Goal: Task Accomplishment & Management: Complete application form

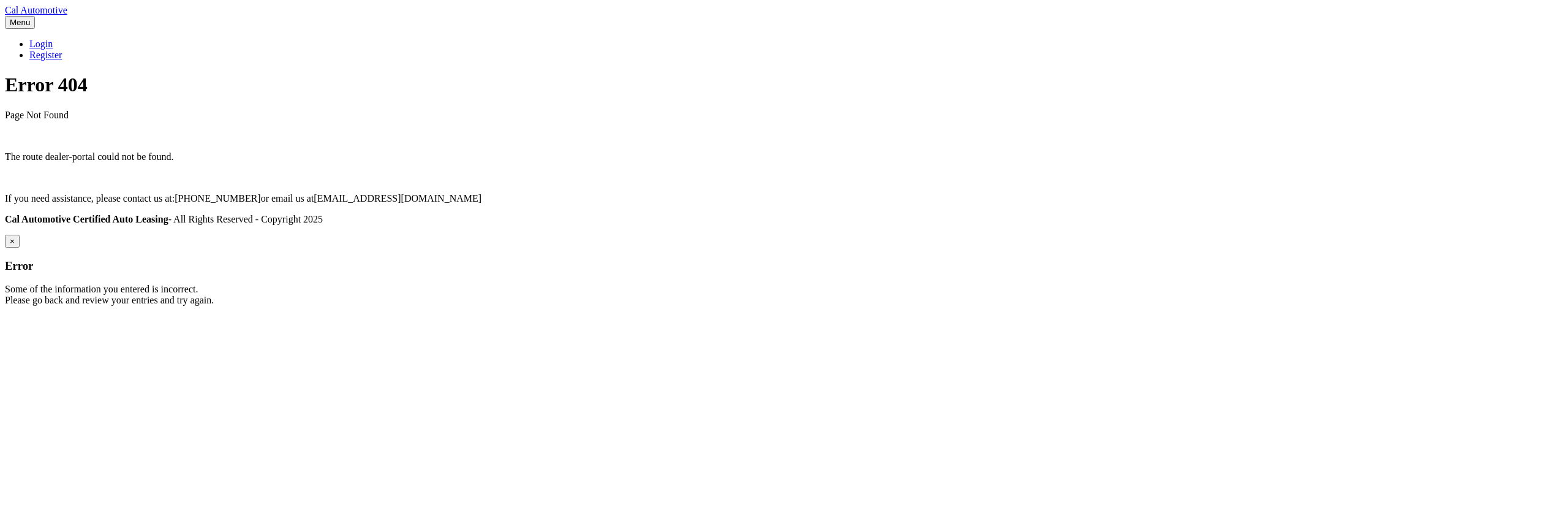
click at [599, 306] on div "Cal Automotive Menu Login Register Error 404 ×" at bounding box center [784, 155] width 1558 height 301
click at [875, 306] on div "Cal Automotive Menu Login Register Error 404 ×" at bounding box center [784, 155] width 1558 height 301
click at [629, 306] on div "Cal Automotive Menu Login Register Error 404 ×" at bounding box center [784, 155] width 1558 height 301
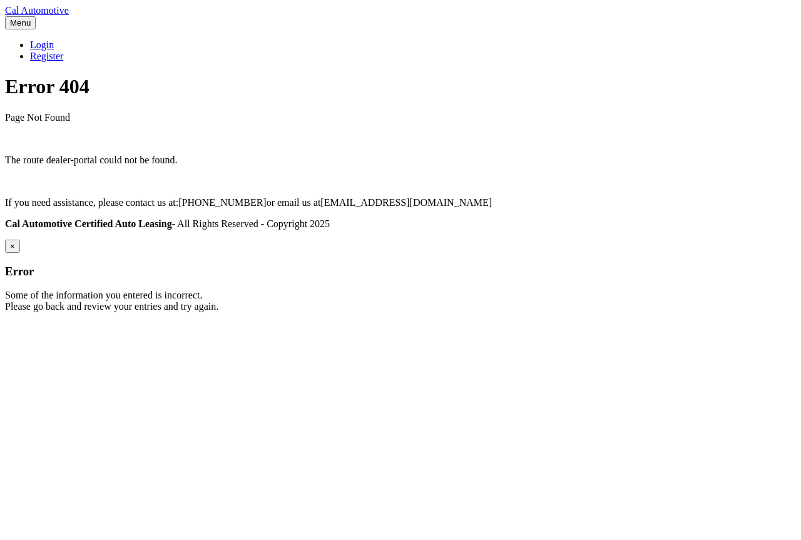
click at [776, 312] on div "Cal Automotive Menu Login Register Error 404 ×" at bounding box center [400, 158] width 791 height 307
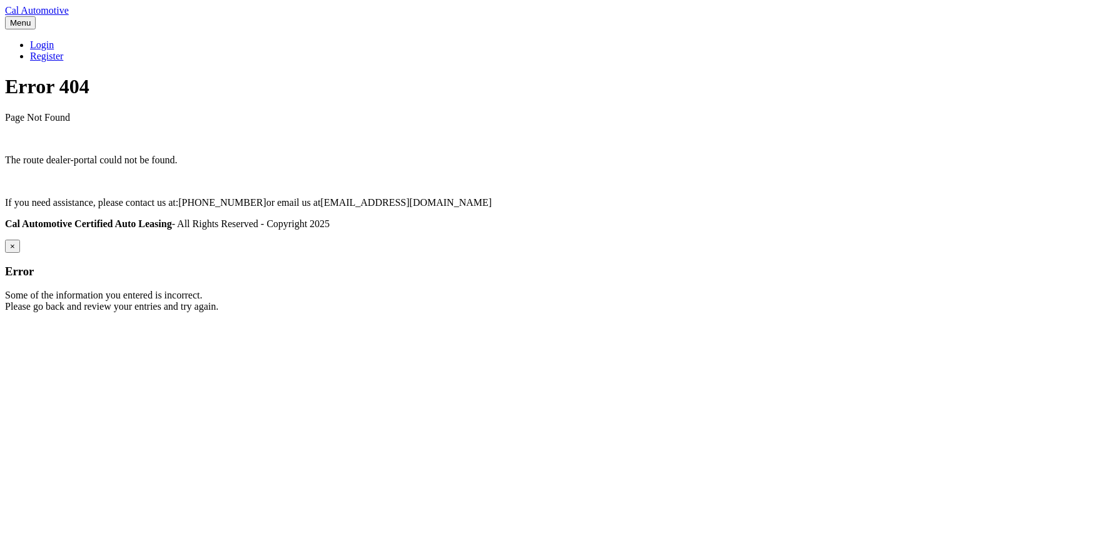
click at [914, 312] on div "Cal Automotive Menu Login Register Error 404 ×" at bounding box center [553, 158] width 1096 height 307
click at [461, 312] on div "Cal Automotive Menu Login Register Error 404 ×" at bounding box center [553, 158] width 1096 height 307
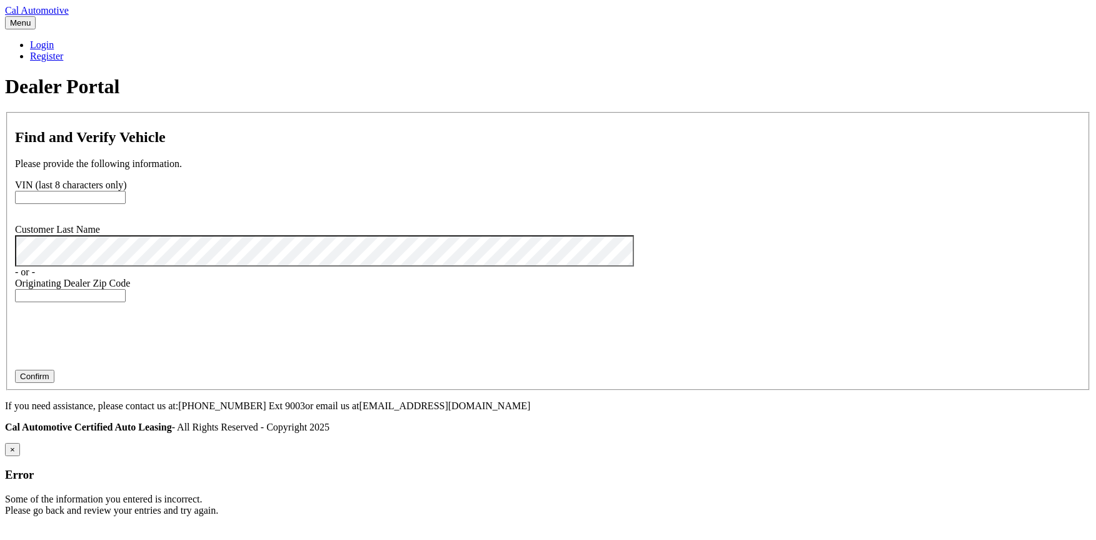
click at [476, 188] on fieldset "Find and Verify Vehicle Please provide the following information. VIN (last 8 c…" at bounding box center [548, 251] width 1084 height 278
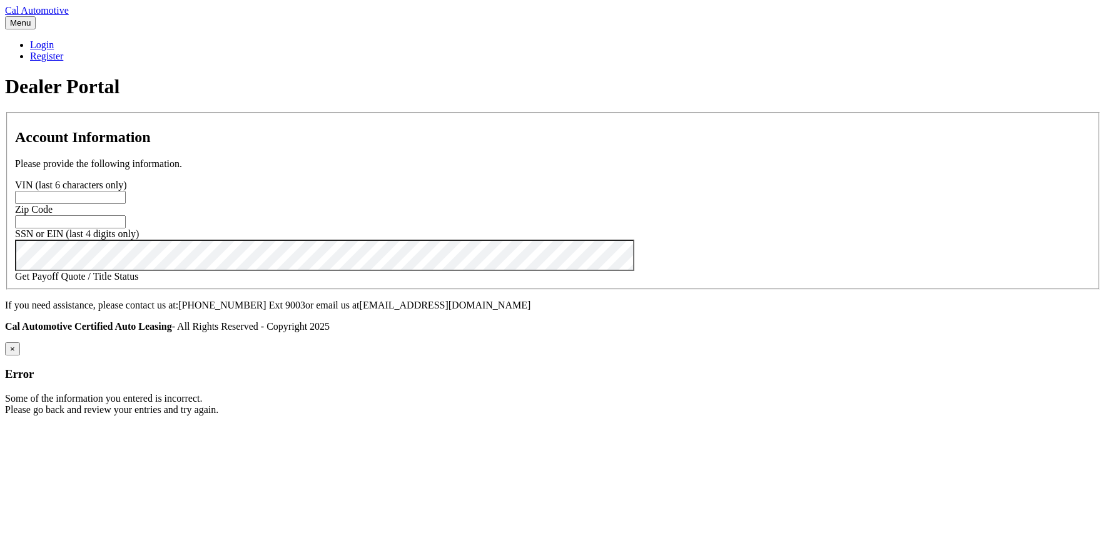
click at [126, 204] on input "text" at bounding box center [70, 197] width 111 height 13
paste input "201093"
type input "201093"
paste input "33437"
type input "33437"
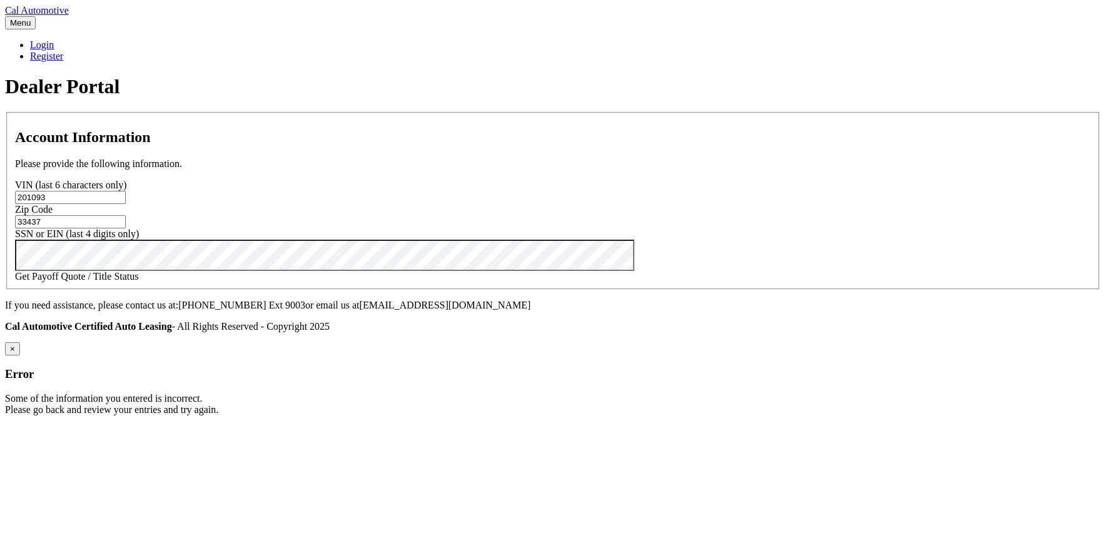
click at [139, 281] on link "Get Payoff Quote / Title Status" at bounding box center [77, 276] width 124 height 11
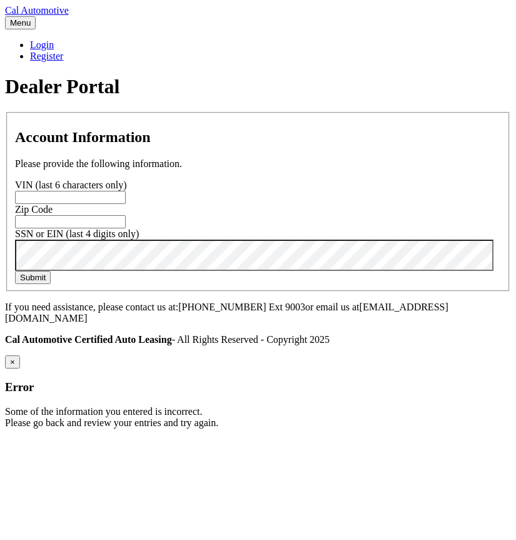
click at [126, 204] on input "text" at bounding box center [70, 197] width 111 height 13
paste input "201093"
type input "201093"
paste input "33437"
type input "33437"
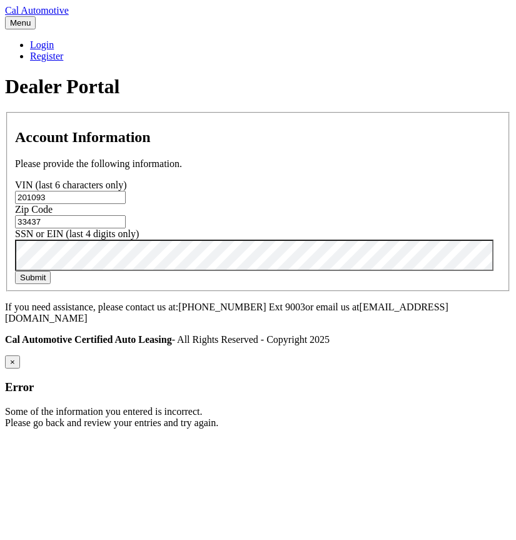
click at [15, 271] on button "Submit" at bounding box center [33, 277] width 36 height 13
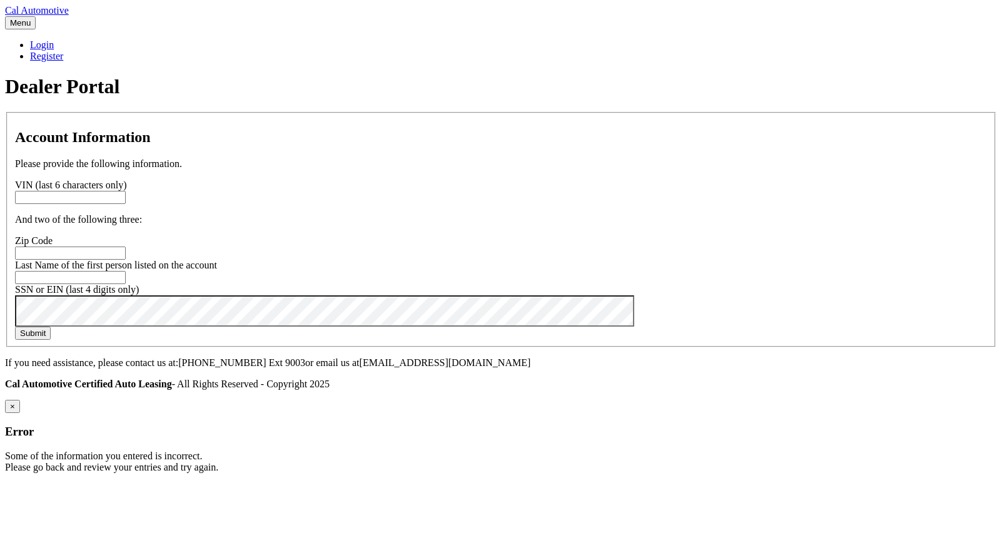
click at [882, 280] on section "Account Information Please provide the following information. VIN (last 6 chara…" at bounding box center [501, 229] width 992 height 235
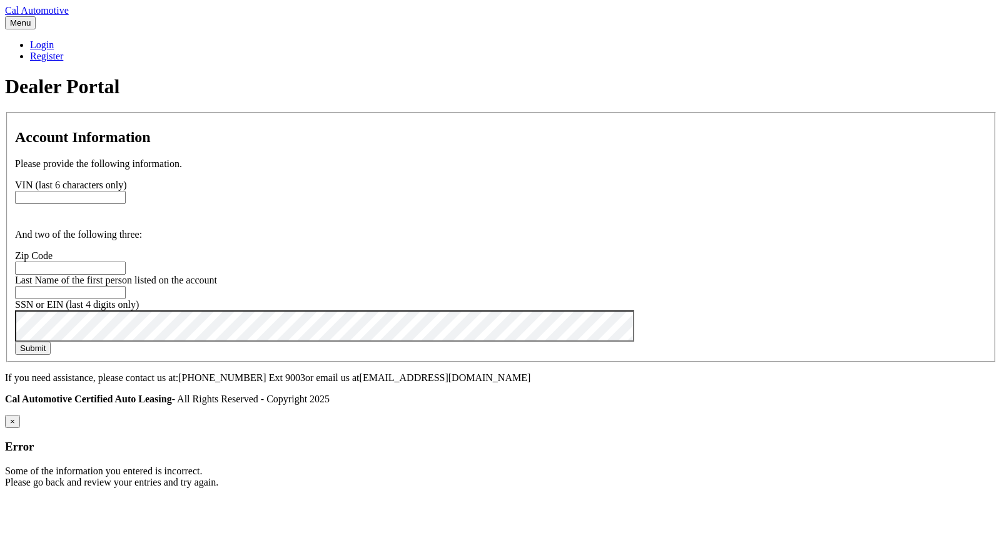
click at [890, 198] on section "Account Information Please provide the following information. [PERSON_NAME] (la…" at bounding box center [501, 237] width 992 height 250
